Goal: Book appointment/travel/reservation

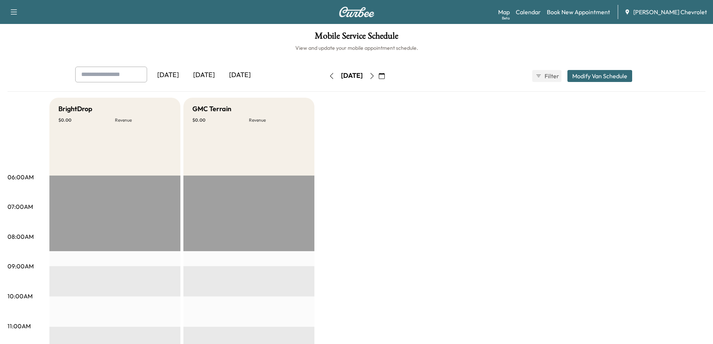
scroll to position [323, 0]
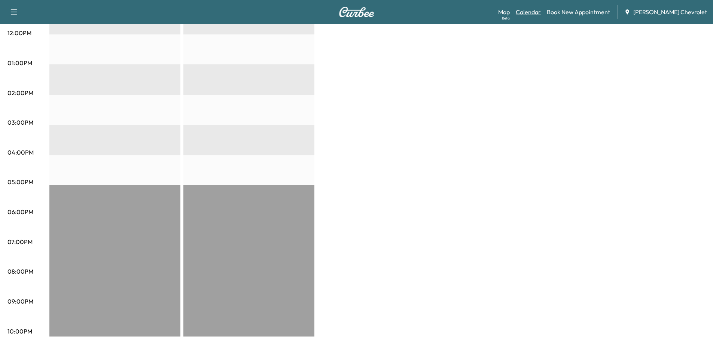
click at [541, 14] on link "Calendar" at bounding box center [528, 11] width 25 height 9
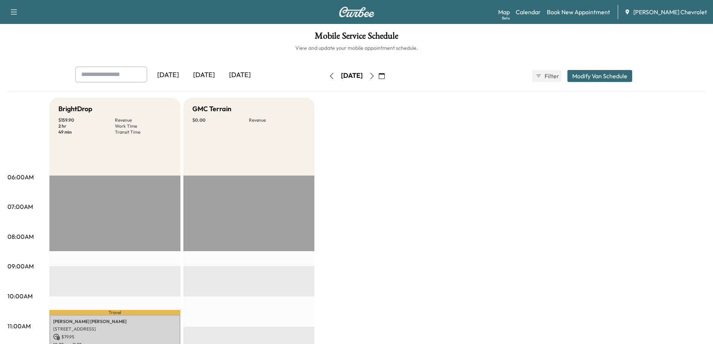
click at [375, 78] on icon "button" at bounding box center [372, 76] width 6 height 6
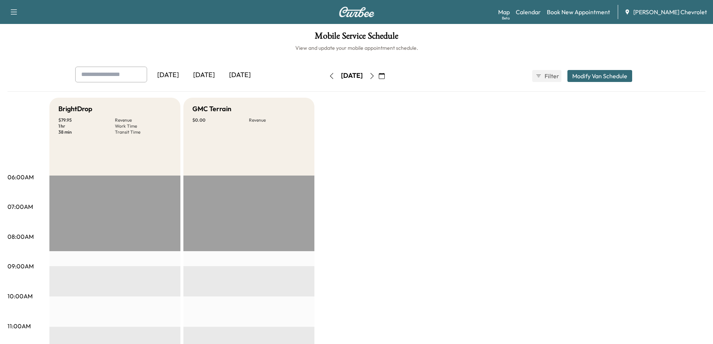
click at [388, 78] on button "button" at bounding box center [382, 76] width 13 height 12
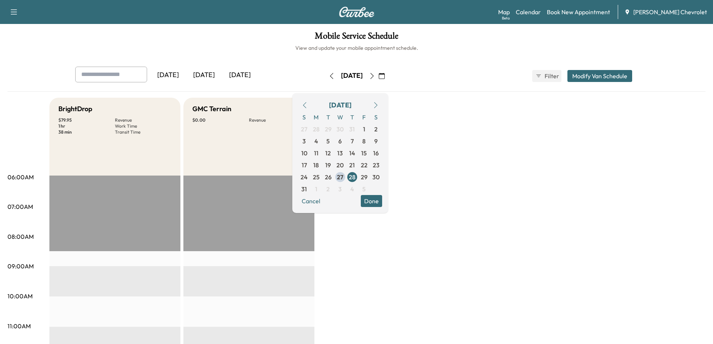
click at [388, 78] on button "button" at bounding box center [382, 76] width 13 height 12
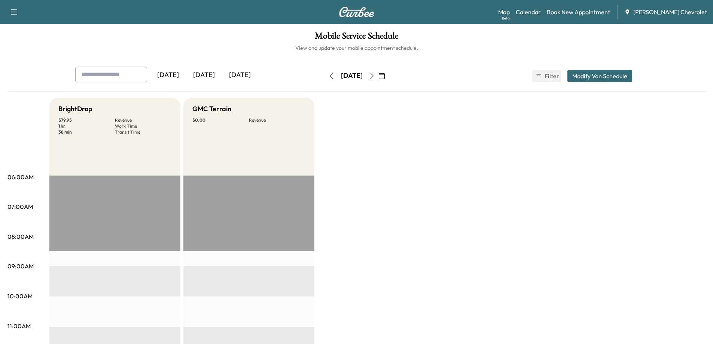
click at [374, 78] on icon "button" at bounding box center [371, 76] width 3 height 6
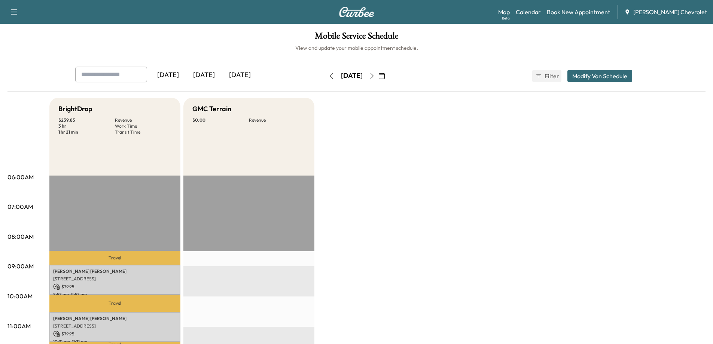
click at [329, 76] on icon "button" at bounding box center [332, 76] width 6 height 6
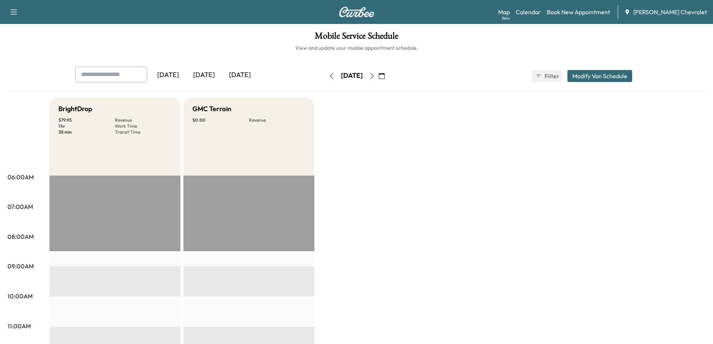
click at [374, 76] on icon "button" at bounding box center [371, 76] width 3 height 6
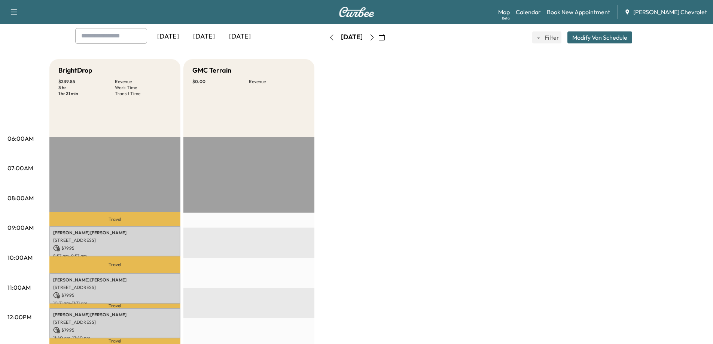
scroll to position [37, 0]
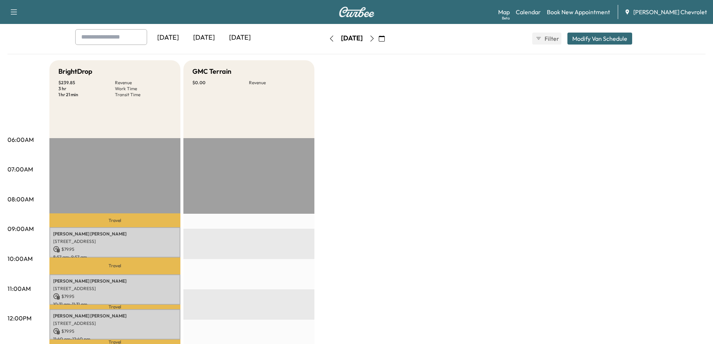
click at [329, 40] on icon "button" at bounding box center [332, 39] width 6 height 6
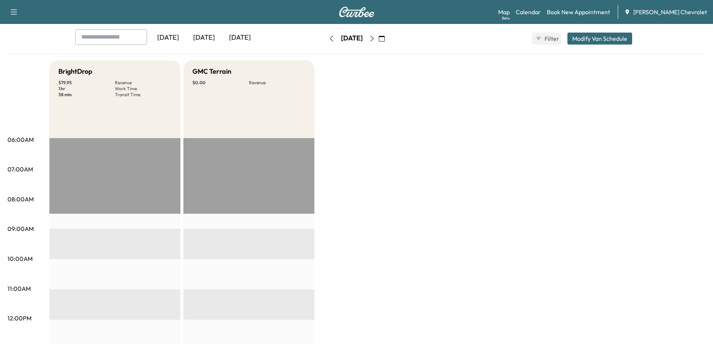
click at [329, 39] on icon "button" at bounding box center [332, 39] width 6 height 6
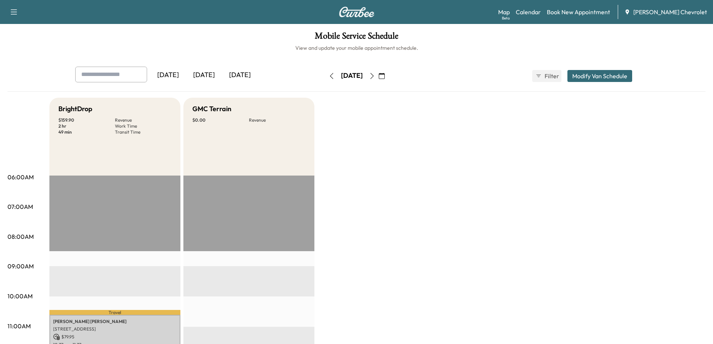
click at [375, 76] on icon "button" at bounding box center [372, 76] width 6 height 6
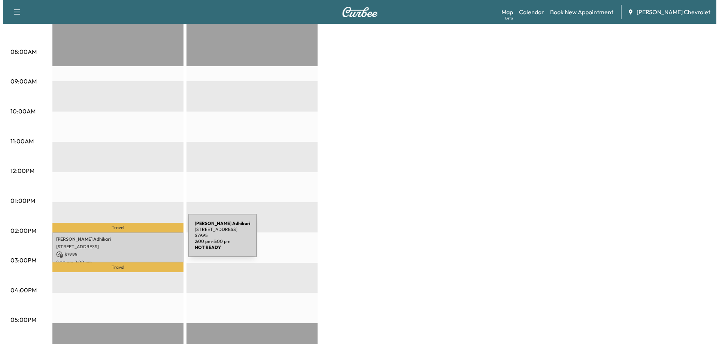
scroll to position [187, 0]
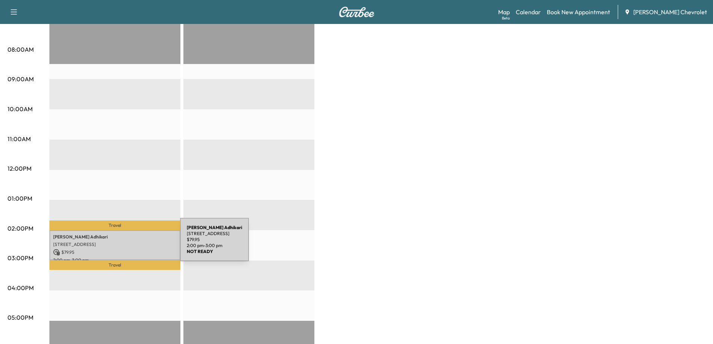
click at [124, 244] on p "[STREET_ADDRESS]" at bounding box center [115, 244] width 124 height 6
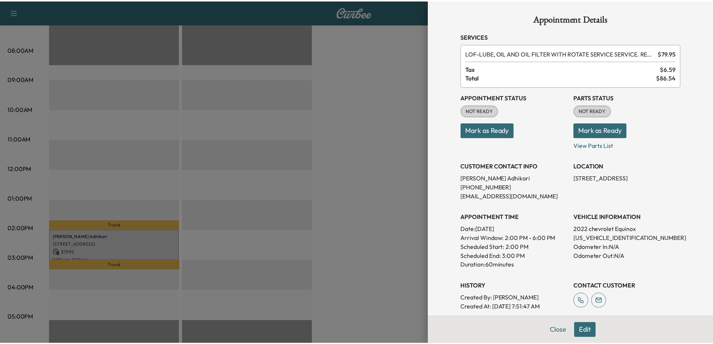
scroll to position [0, 0]
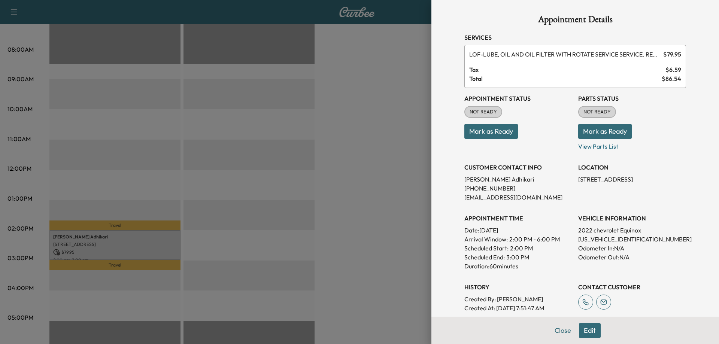
click at [356, 209] on div at bounding box center [359, 172] width 719 height 344
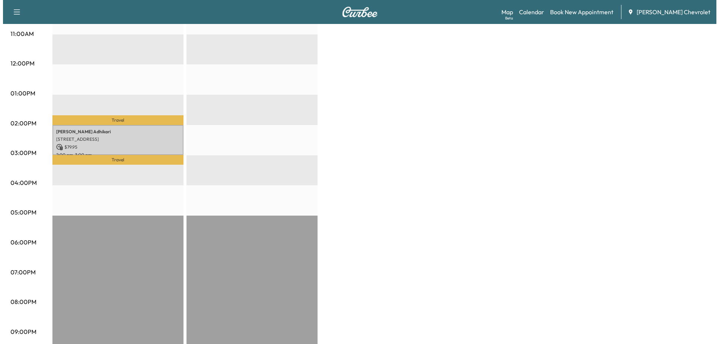
scroll to position [300, 0]
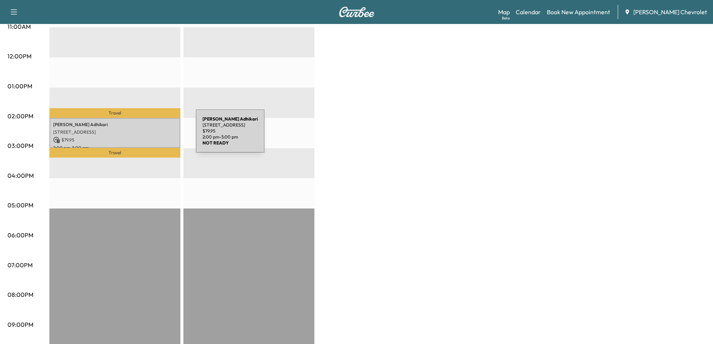
click at [140, 137] on p "$ 79.95" at bounding box center [115, 140] width 124 height 7
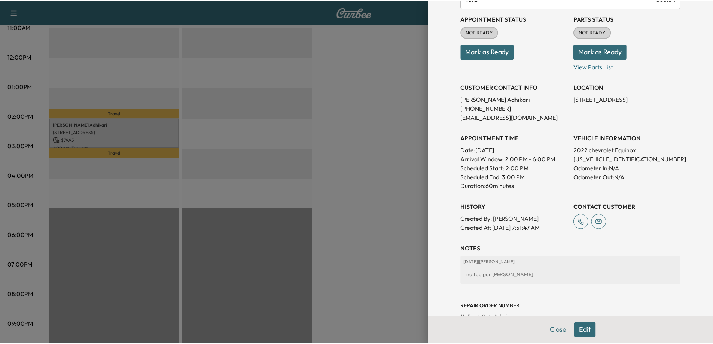
scroll to position [134, 0]
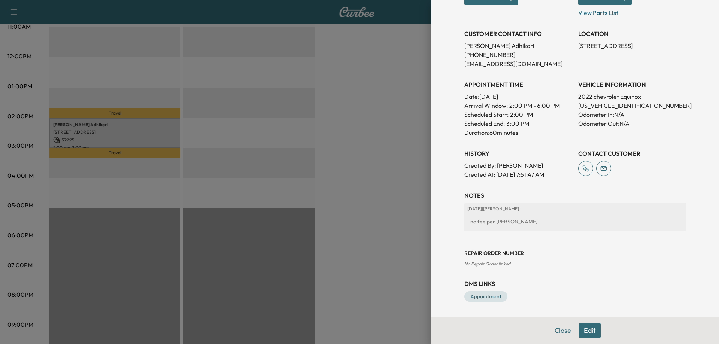
click at [478, 296] on link "Appointment" at bounding box center [485, 296] width 43 height 10
click at [396, 106] on div at bounding box center [359, 172] width 719 height 344
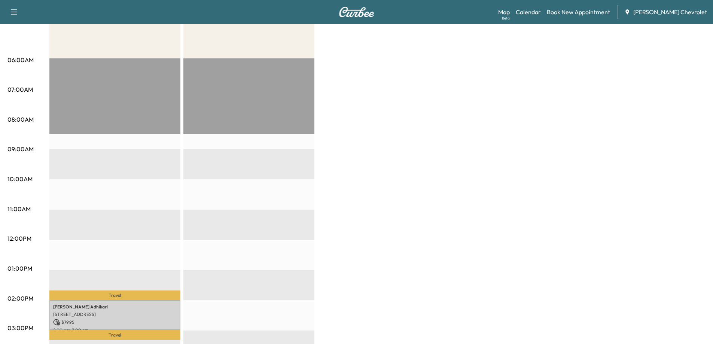
scroll to position [150, 0]
